Goal: Task Accomplishment & Management: Use online tool/utility

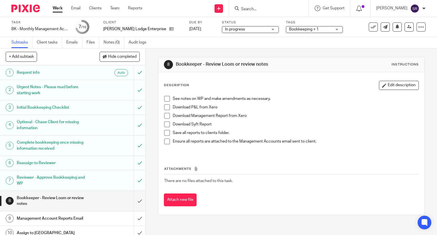
click at [164, 96] on span at bounding box center [167, 99] width 6 height 6
click at [166, 106] on span at bounding box center [167, 107] width 6 height 6
click at [165, 114] on span at bounding box center [167, 116] width 6 height 6
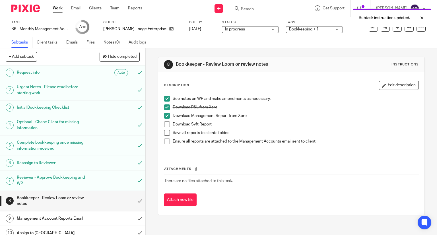
click at [164, 122] on span at bounding box center [167, 125] width 6 height 6
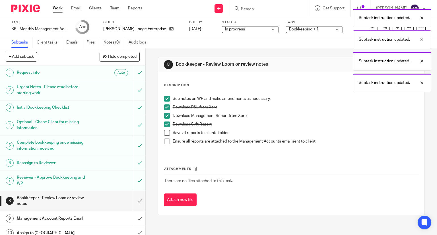
drag, startPoint x: 164, startPoint y: 129, endPoint x: 163, endPoint y: 136, distance: 6.6
click at [164, 130] on ul "Download P&L from Xero Download Management Report from Xero Download Syft Repor…" at bounding box center [291, 127] width 255 height 46
click at [164, 139] on span at bounding box center [167, 142] width 6 height 6
click at [165, 132] on span at bounding box center [167, 133] width 6 height 6
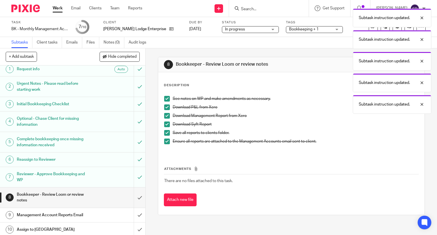
scroll to position [5, 0]
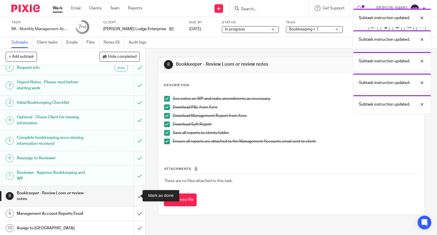
click at [131, 195] on input "submit" at bounding box center [72, 196] width 145 height 20
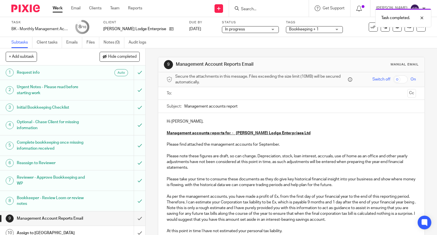
click at [277, 142] on p "Please find attached the management accounts for September." at bounding box center [292, 145] width 250 height 6
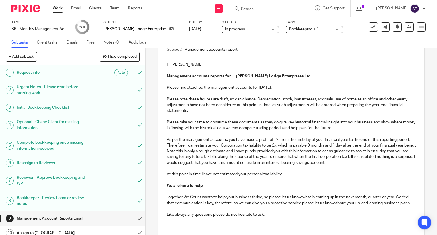
click at [277, 139] on p "Please note these figures are draft, so can change. Depreciation, stock, loan i…" at bounding box center [292, 142] width 250 height 92
click at [345, 43] on div "Subtasks Client tasks Emails Files Notes (0) Audit logs" at bounding box center [218, 42] width 437 height 11
click at [289, 146] on p "Please note these figures are draft, so can change. Depreciation, stock, loan i…" at bounding box center [292, 142] width 250 height 92
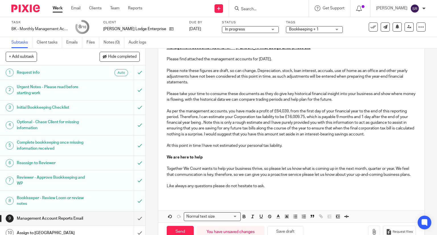
scroll to position [0, 0]
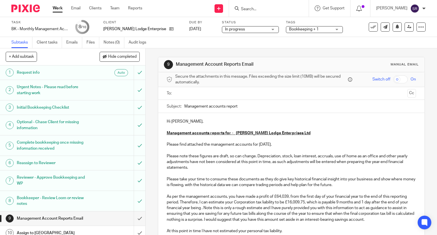
click at [204, 93] on input "text" at bounding box center [291, 93] width 228 height 7
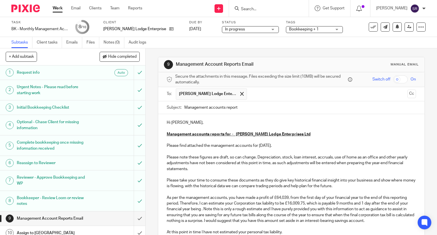
click at [408, 92] on button "Cc" at bounding box center [412, 94] width 9 height 9
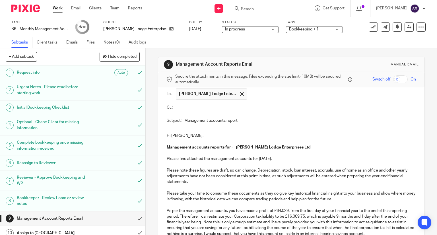
click at [253, 106] on input "text" at bounding box center [295, 107] width 237 height 7
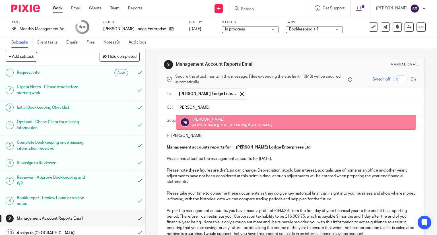
type input "[PERSON_NAME]"
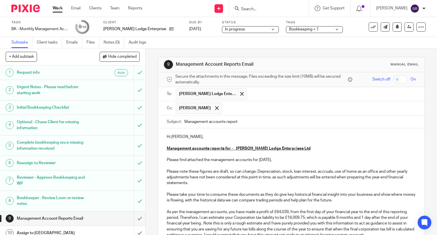
click at [227, 109] on input "text" at bounding box center [319, 108] width 189 height 11
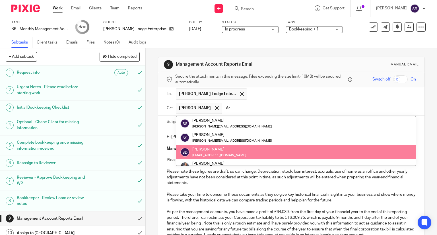
scroll to position [8, 0]
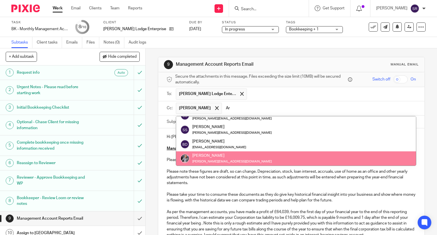
type input "Ar"
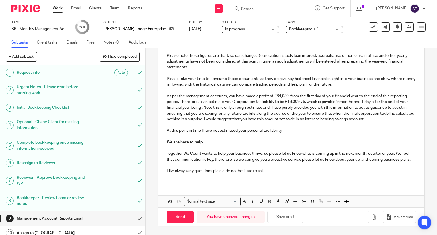
scroll to position [121, 0]
click at [371, 217] on icon "button" at bounding box center [374, 217] width 6 height 6
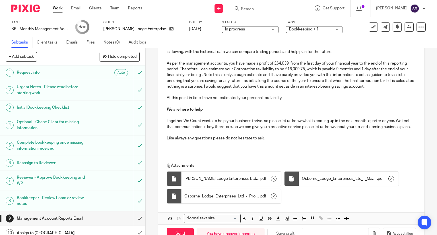
scroll to position [114, 0]
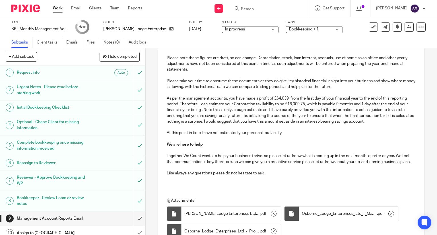
click at [265, 176] on p "Like always any questions please do not hesitate to ask." at bounding box center [292, 171] width 250 height 12
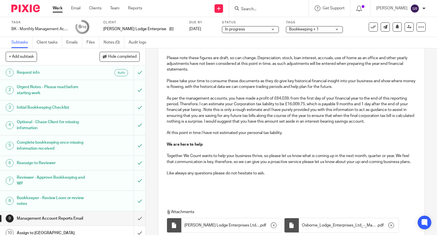
scroll to position [28, 0]
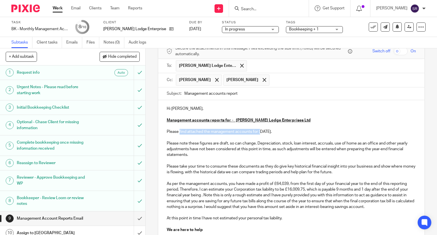
drag, startPoint x: 182, startPoint y: 133, endPoint x: 260, endPoint y: 133, distance: 77.7
click at [260, 133] on p "Please find attached the management accounts for [DATE]." at bounding box center [292, 132] width 250 height 6
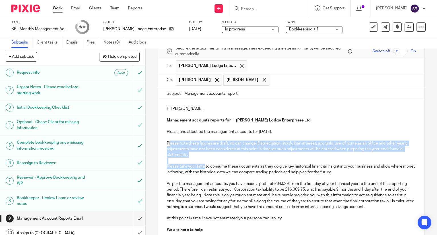
drag, startPoint x: 168, startPoint y: 141, endPoint x: 212, endPoint y: 166, distance: 50.3
click at [206, 166] on p "Please note these figures are draft, so can change. Depreciation, stock, loan i…" at bounding box center [292, 187] width 250 height 92
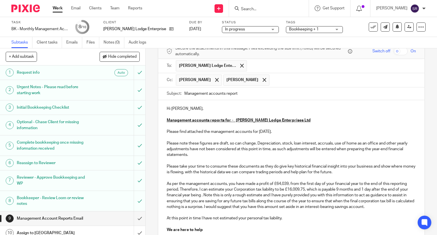
click at [270, 175] on p "Please note these figures are draft, so can change. Depreciation, stock, loan i…" at bounding box center [292, 187] width 250 height 92
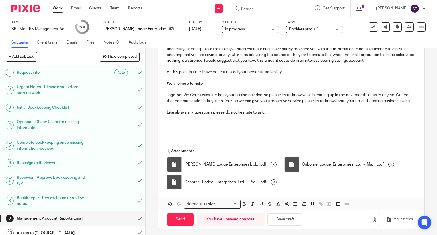
scroll to position [182, 0]
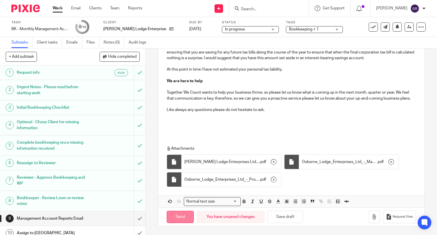
click at [184, 215] on input "Send" at bounding box center [180, 217] width 27 height 12
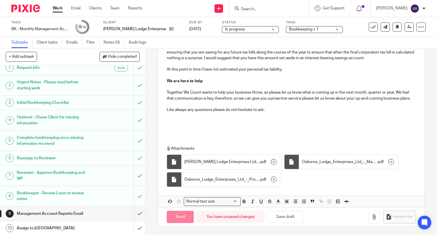
type input "Sent"
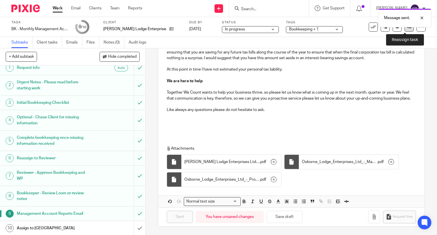
click at [407, 28] on icon at bounding box center [409, 27] width 4 height 4
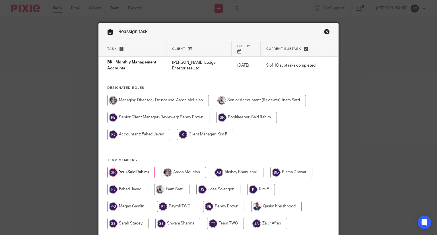
scroll to position [42, 0]
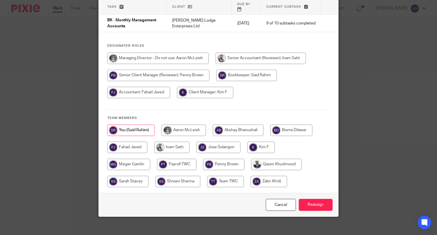
click at [286, 125] on input "radio" at bounding box center [291, 130] width 42 height 11
radio input "true"
click at [302, 199] on input "Reassign" at bounding box center [316, 205] width 34 height 12
